Goal: Task Accomplishment & Management: Manage account settings

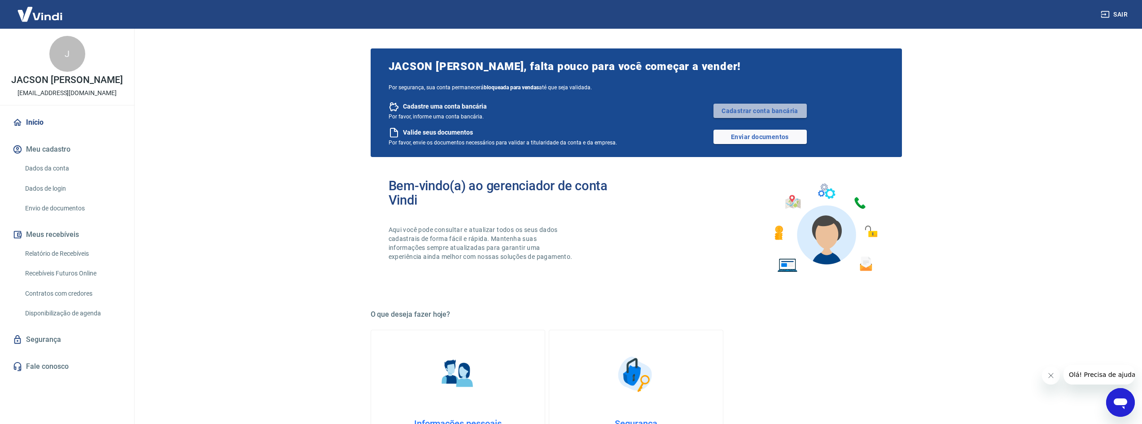
click at [747, 109] on link "Cadastrar conta bancária" at bounding box center [759, 111] width 93 height 14
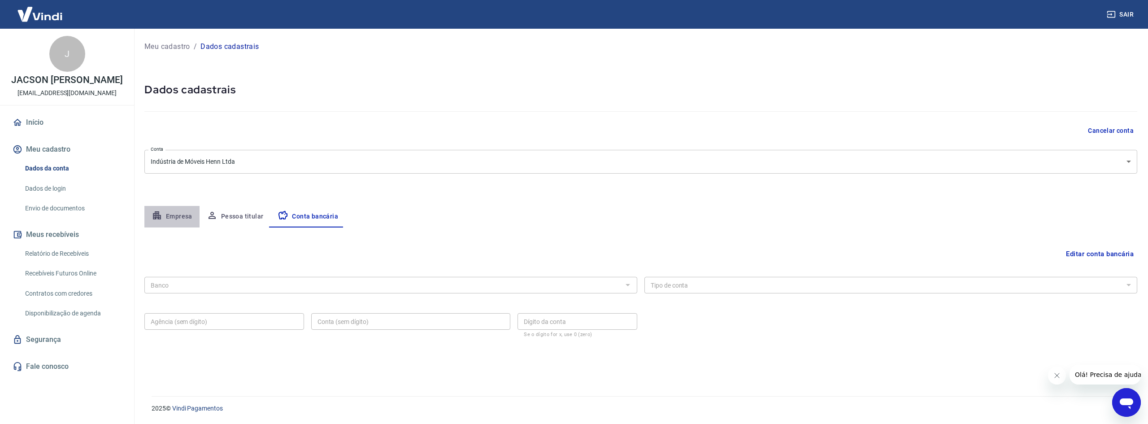
click at [177, 216] on button "Empresa" at bounding box center [171, 217] width 55 height 22
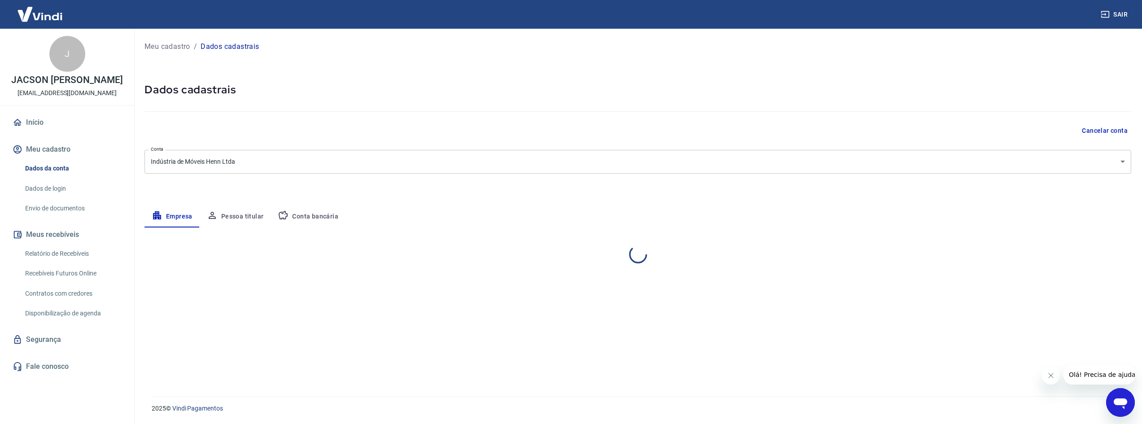
select select "SC"
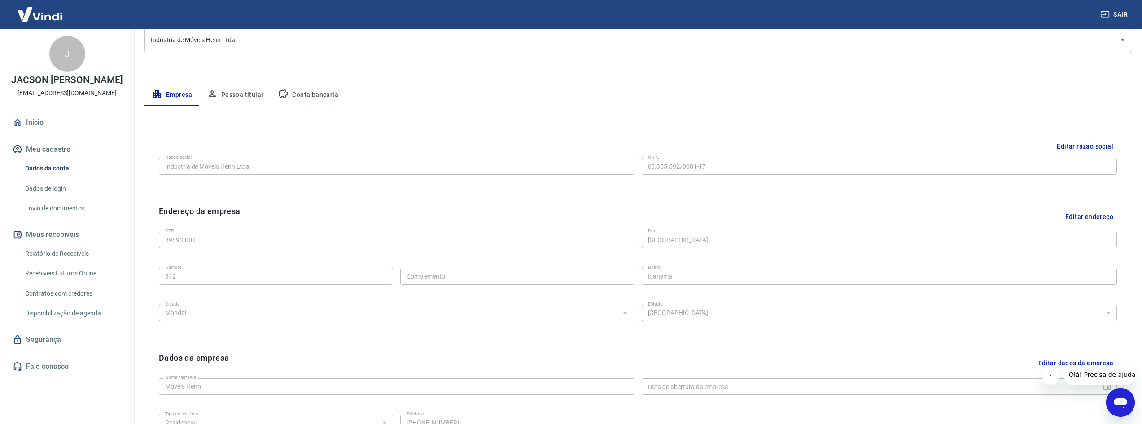
scroll to position [88, 0]
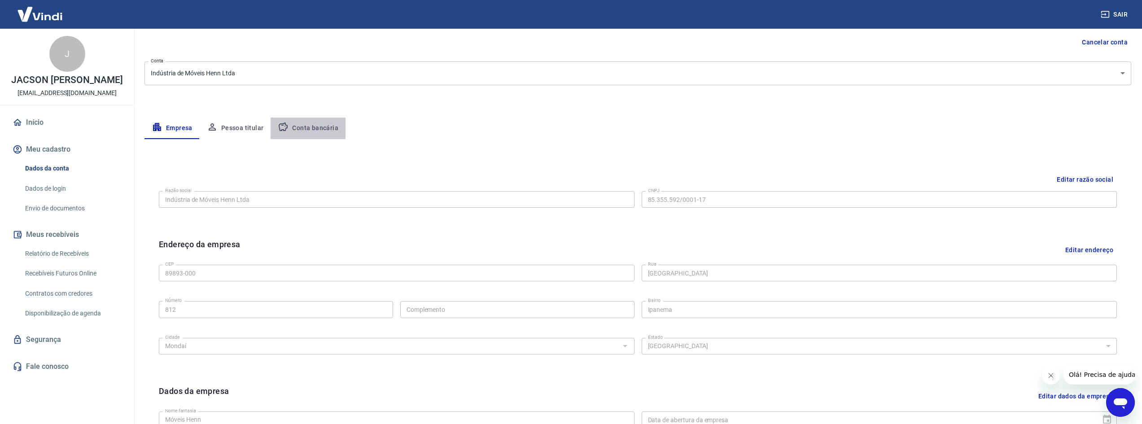
click at [310, 126] on button "Conta bancária" at bounding box center [307, 129] width 75 height 22
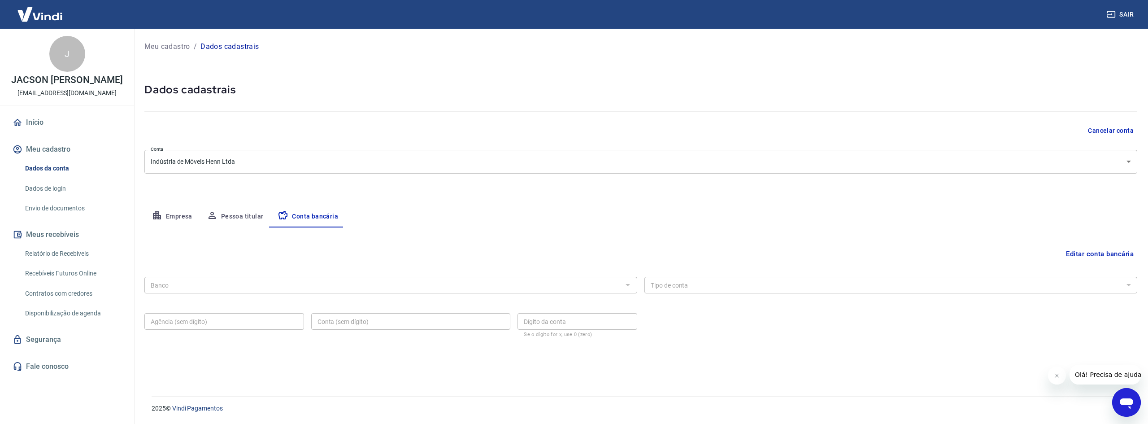
click at [1094, 250] on button "Editar conta bancária" at bounding box center [1100, 253] width 75 height 17
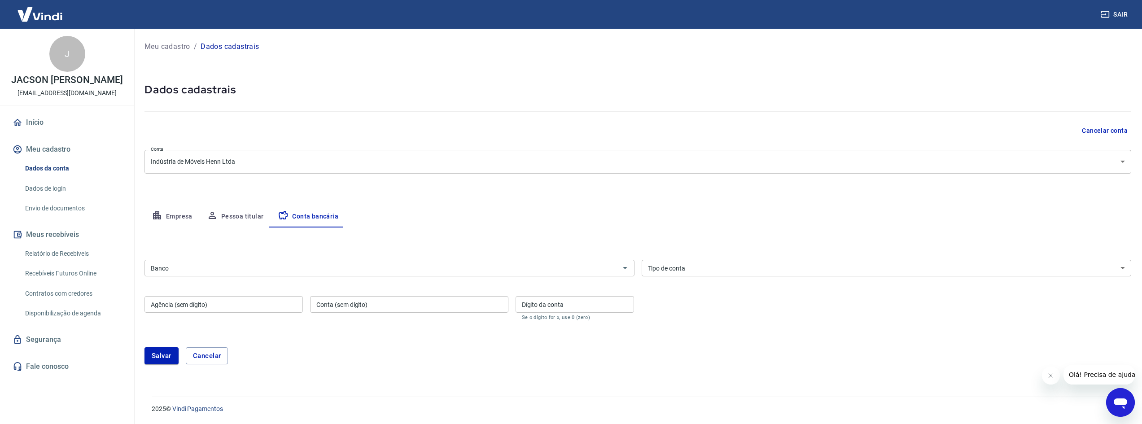
click at [300, 258] on div "Banco Banco" at bounding box center [389, 267] width 490 height 22
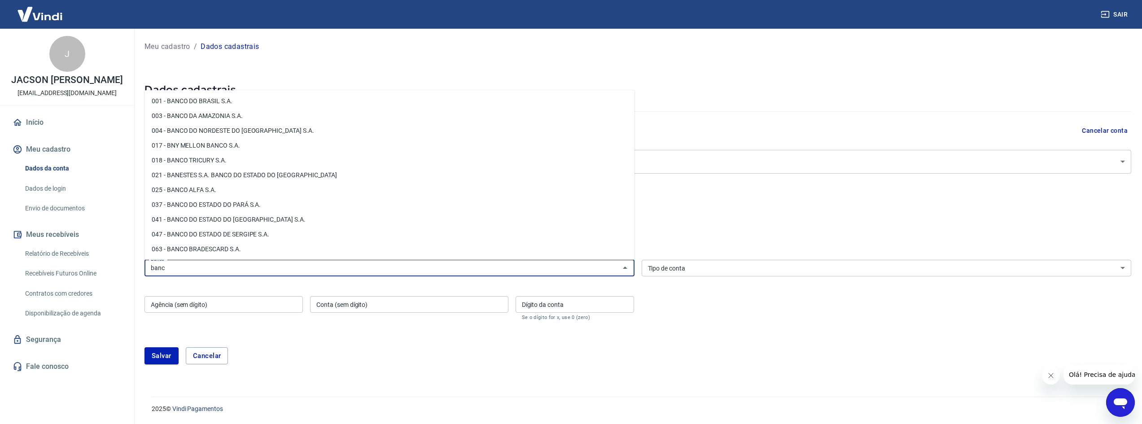
click at [223, 97] on li "001 - BANCO DO BRASIL S.A." at bounding box center [389, 101] width 490 height 15
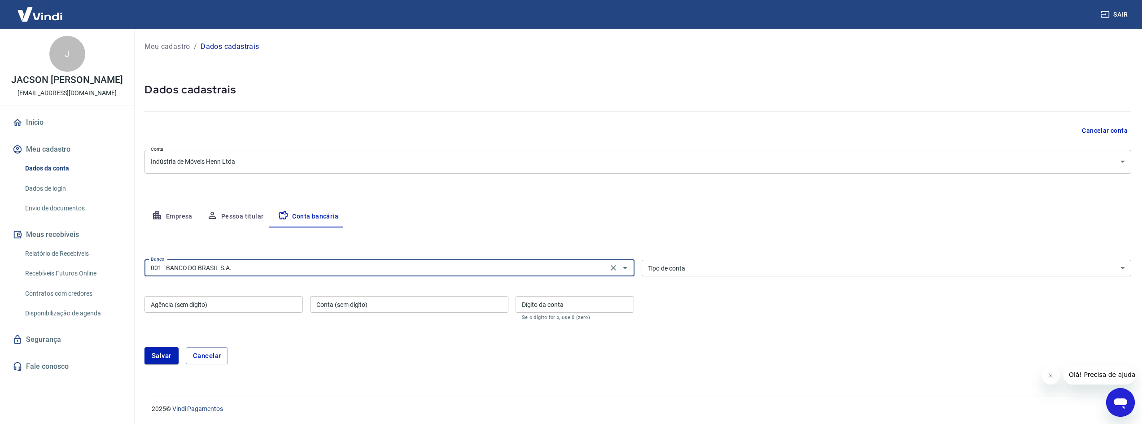
type input "001 - BANCO DO BRASIL S.A."
click at [701, 269] on select "Conta Corrente Conta Poupança" at bounding box center [886, 268] width 490 height 17
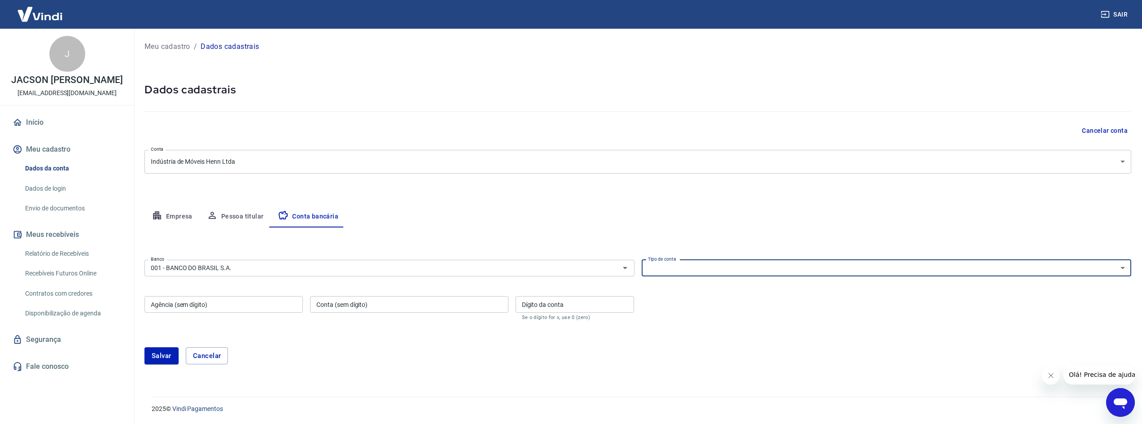
click at [701, 269] on select "Conta Corrente Conta Poupança" at bounding box center [886, 268] width 490 height 17
select select "1"
click at [641, 260] on select "Conta Corrente Conta Poupança" at bounding box center [886, 268] width 490 height 17
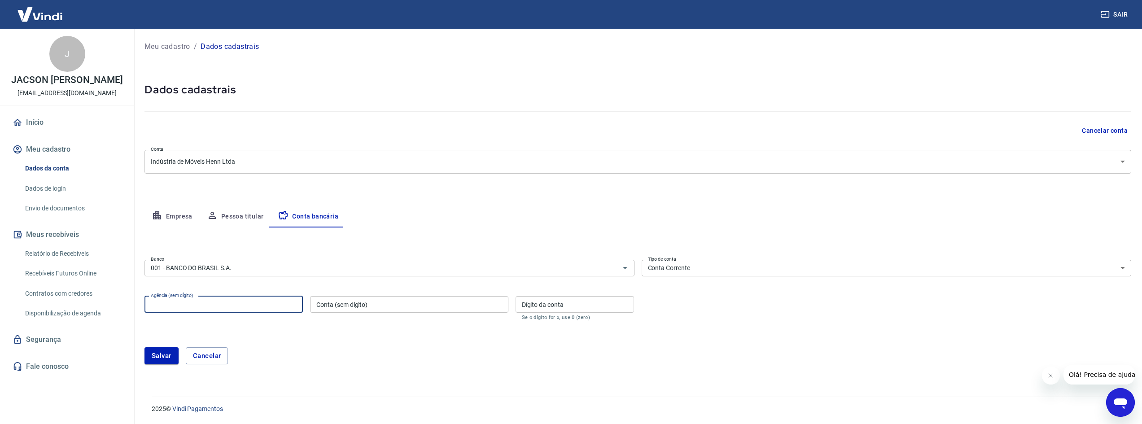
click at [260, 304] on input "Agência (sem dígito)" at bounding box center [223, 304] width 158 height 17
type input "4072"
paste input "214000-4"
type input "214000"
type input "4"
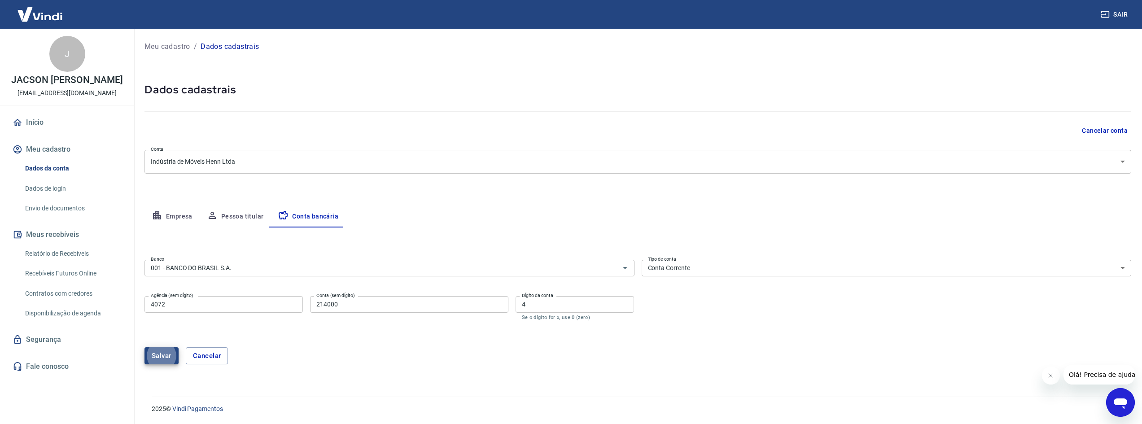
click at [155, 355] on button "Salvar" at bounding box center [161, 355] width 34 height 17
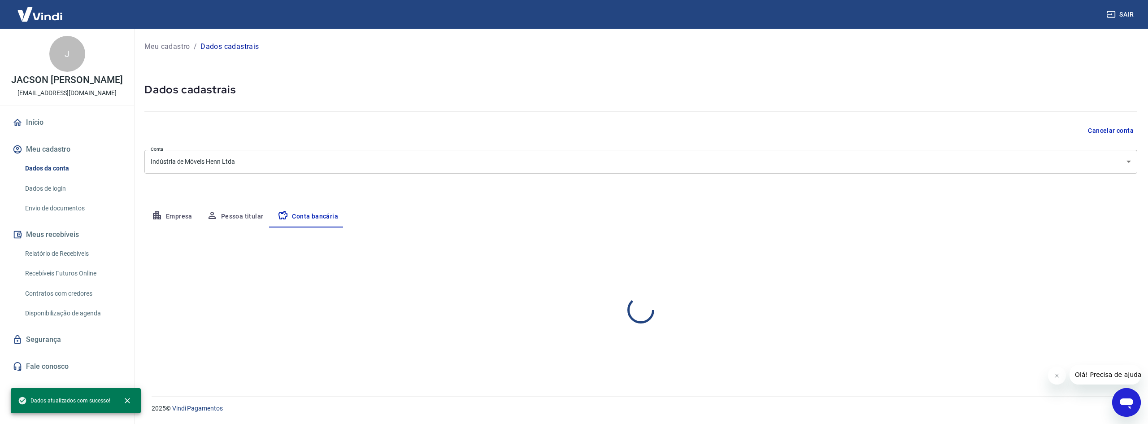
select select "1"
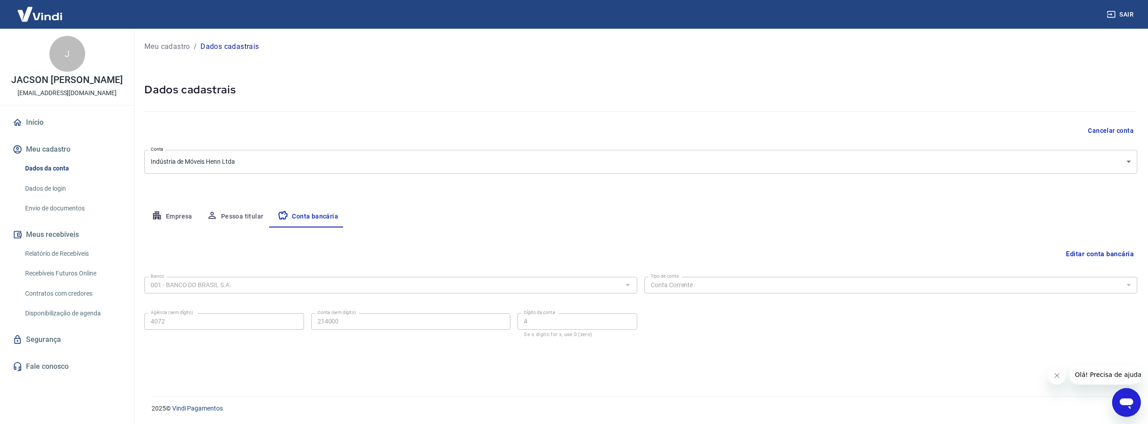
click at [36, 120] on link "Início" at bounding box center [67, 123] width 113 height 20
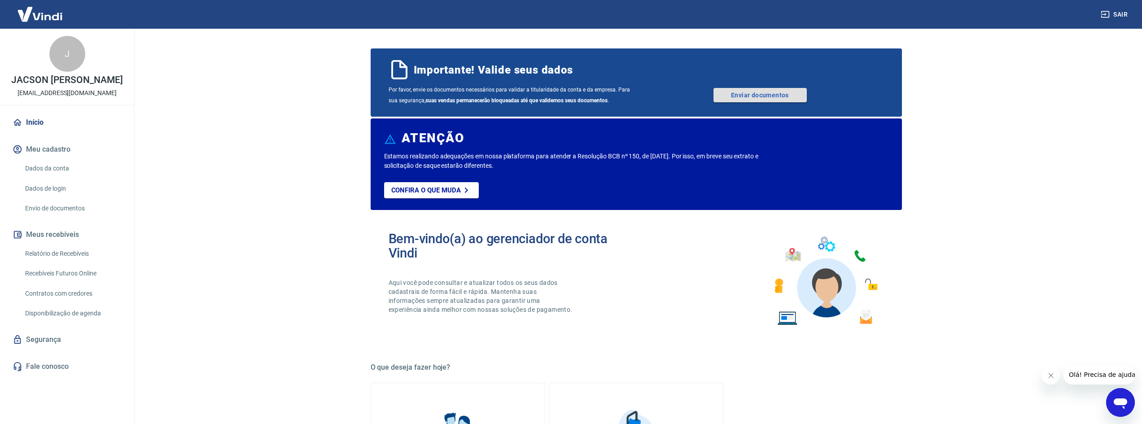
click at [736, 93] on link "Enviar documentos" at bounding box center [759, 95] width 93 height 14
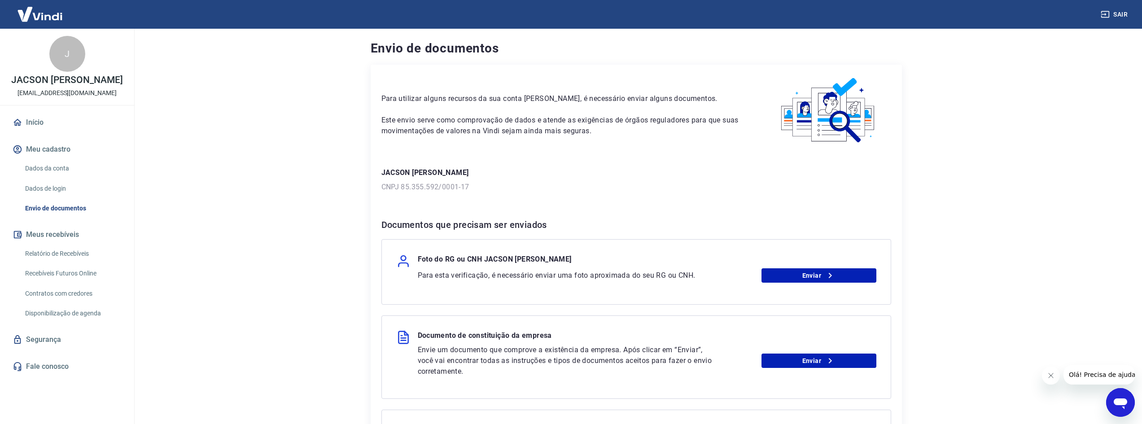
click at [51, 167] on link "Dados da conta" at bounding box center [73, 168] width 102 height 18
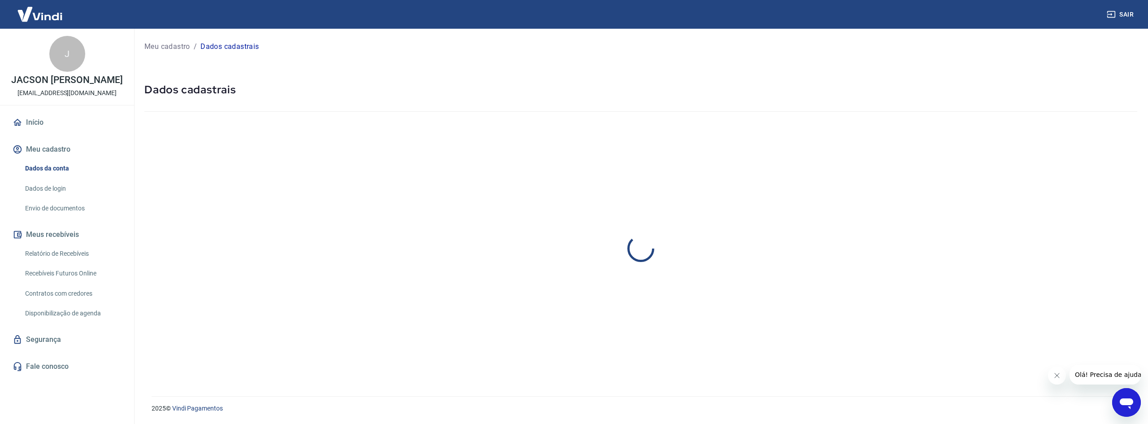
select select "SC"
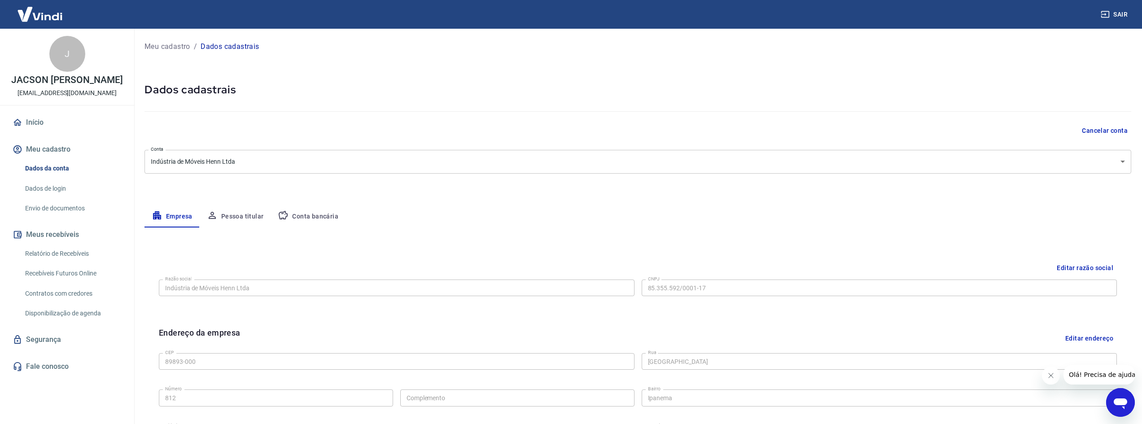
click at [251, 215] on button "Pessoa titular" at bounding box center [235, 217] width 71 height 22
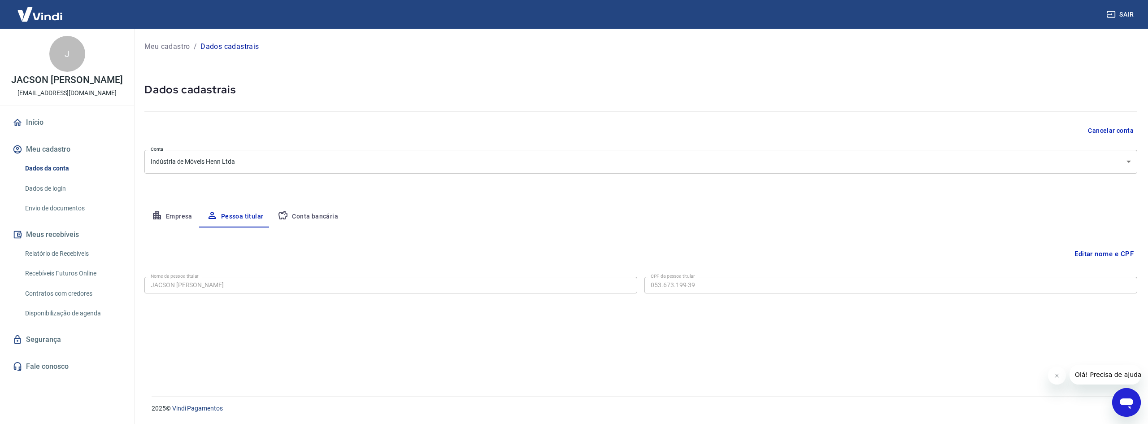
click at [296, 220] on button "Conta bancária" at bounding box center [307, 217] width 75 height 22
select select "1"
click at [174, 218] on button "Empresa" at bounding box center [171, 217] width 55 height 22
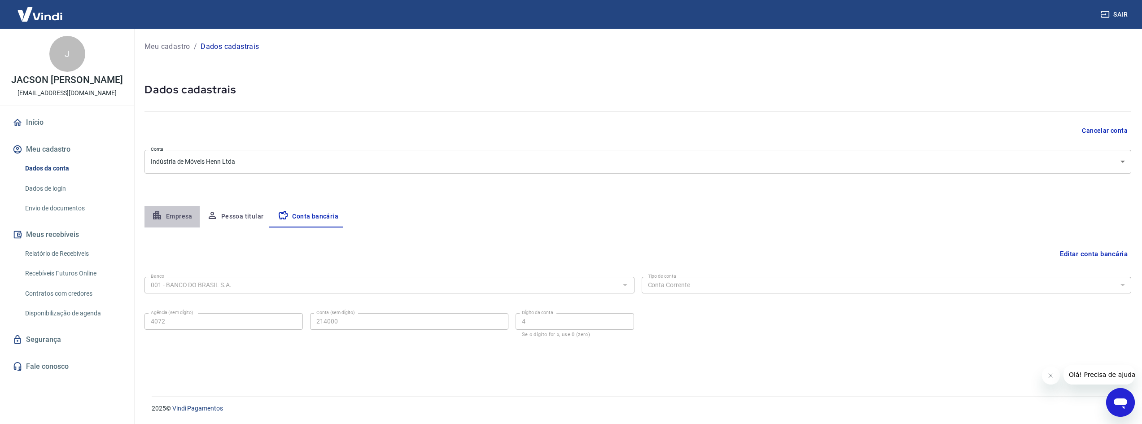
select select "SC"
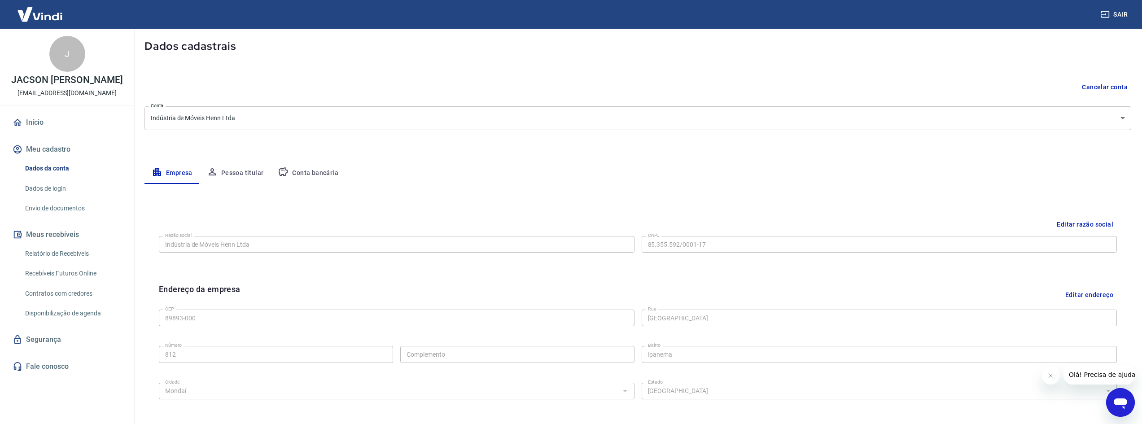
scroll to position [45, 0]
click at [81, 207] on link "Envio de documentos" at bounding box center [73, 208] width 102 height 18
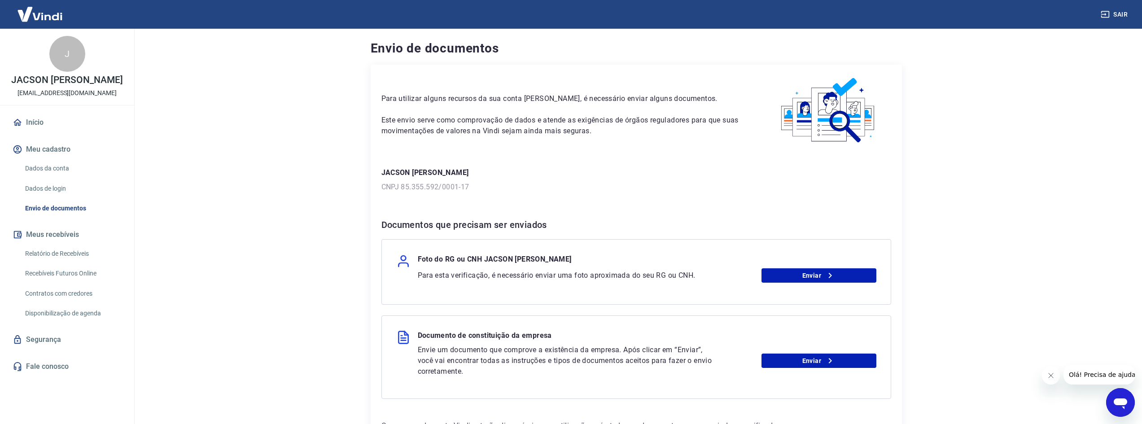
click at [49, 15] on img at bounding box center [40, 13] width 58 height 27
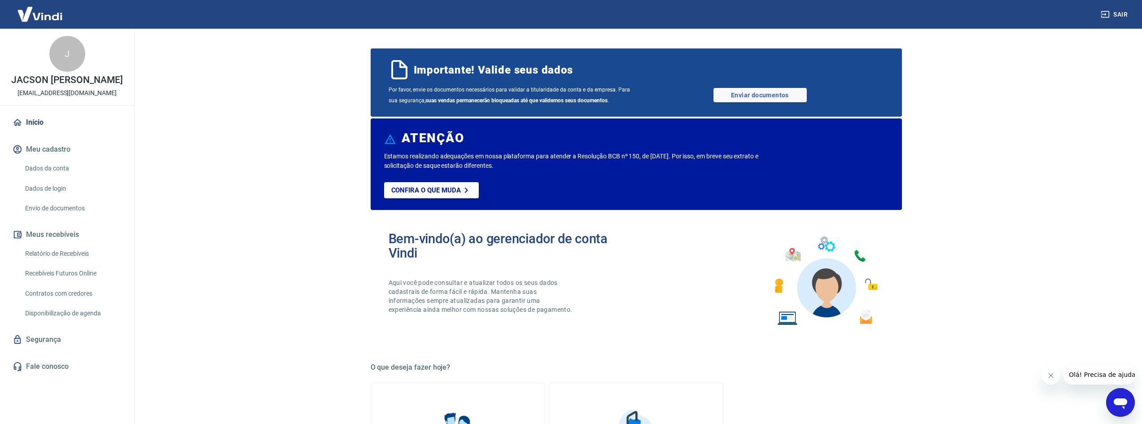
click at [753, 86] on div "Por favor, envie os documentos necessários para validar a titularidade da conta…" at bounding box center [635, 95] width 495 height 22
click at [756, 94] on link "Enviar documentos" at bounding box center [759, 95] width 93 height 14
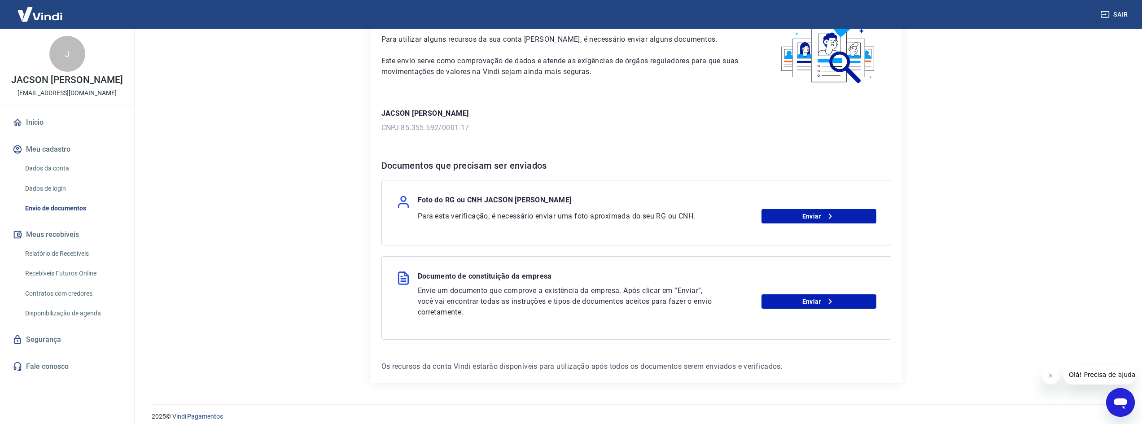
scroll to position [67, 0]
